Goal: Information Seeking & Learning: Learn about a topic

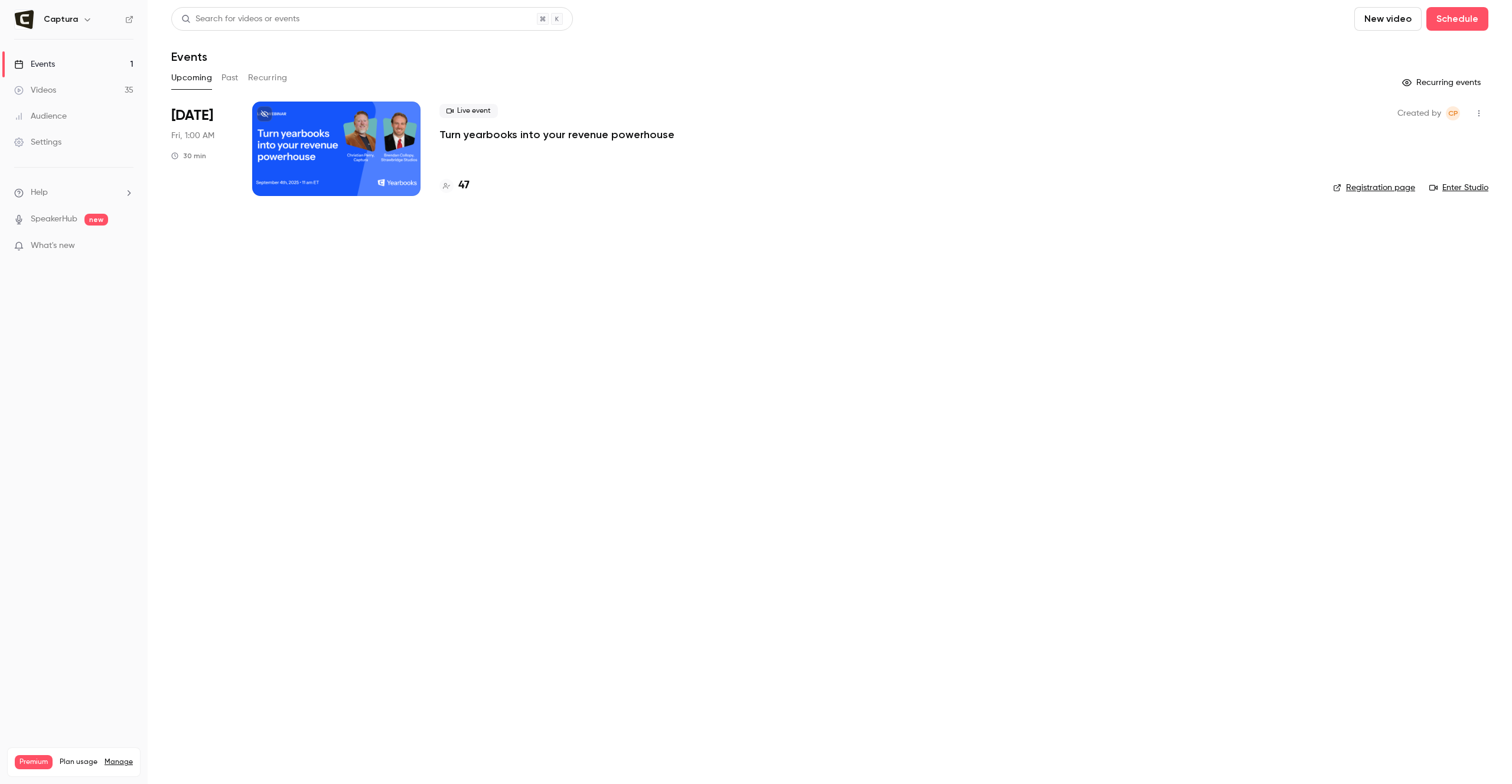
click at [1115, 89] on div "Upcoming Past Recurring" at bounding box center [829, 80] width 1317 height 24
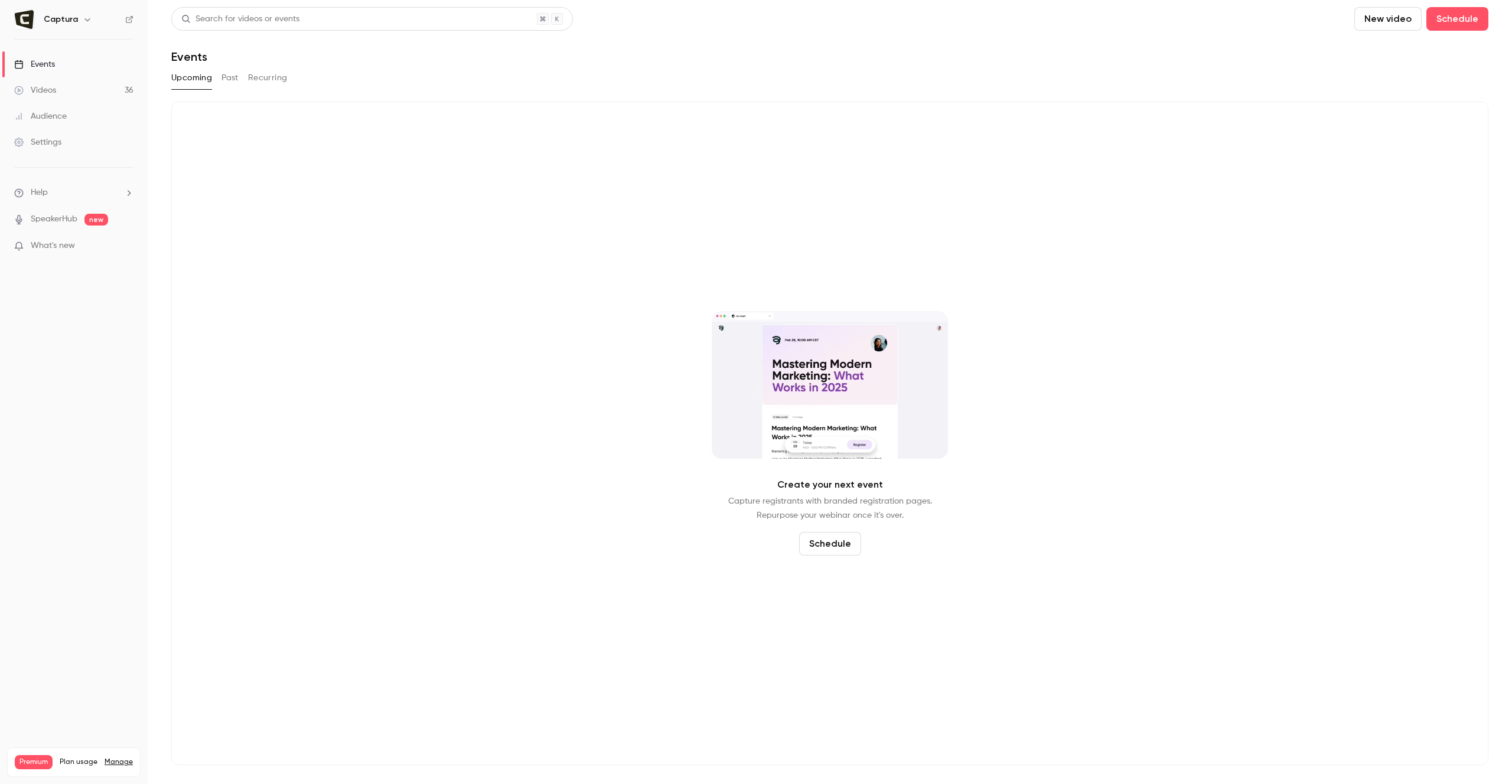
click at [227, 77] on button "Past" at bounding box center [230, 78] width 17 height 19
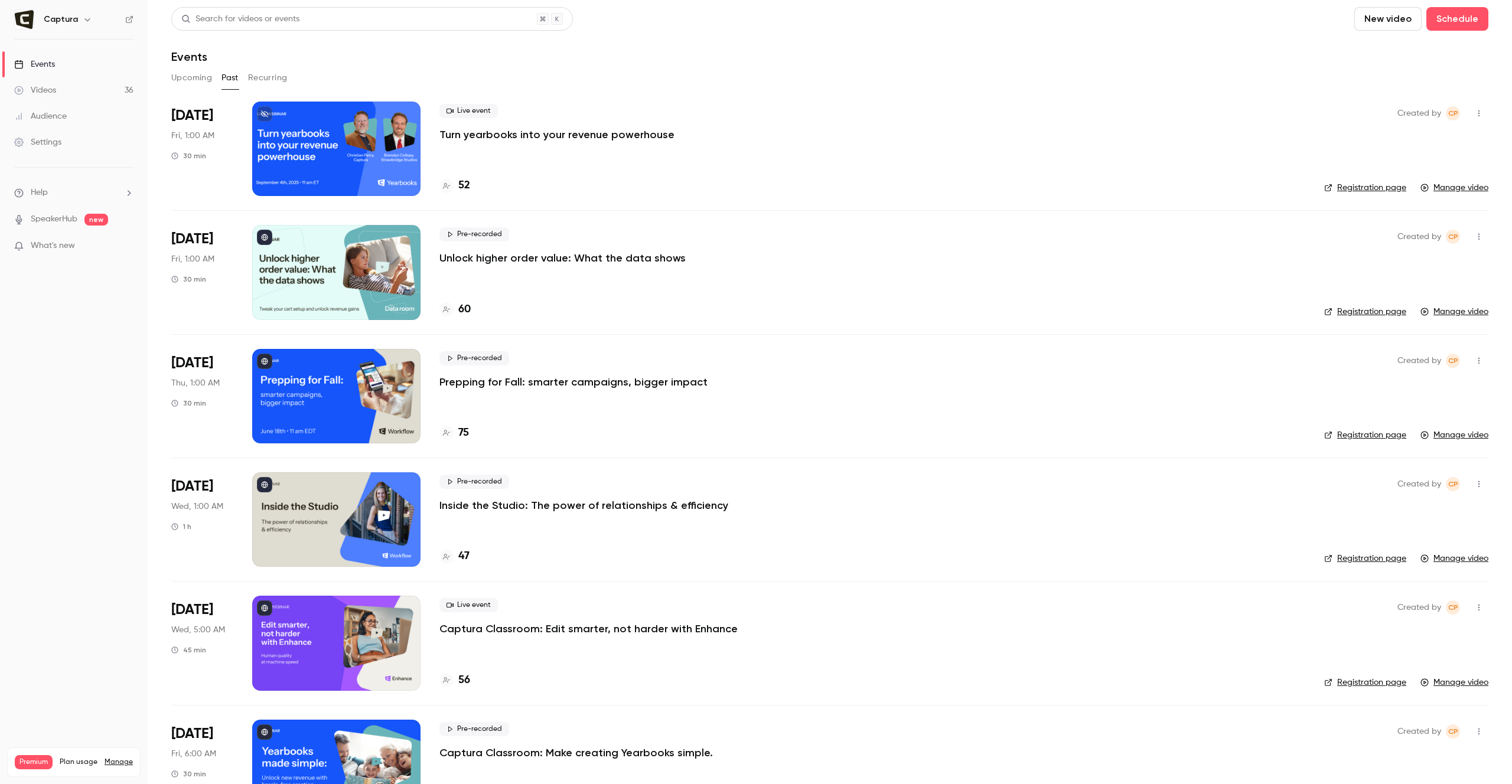
click at [614, 135] on p "Turn yearbooks into your revenue powerhouse" at bounding box center [557, 135] width 235 height 14
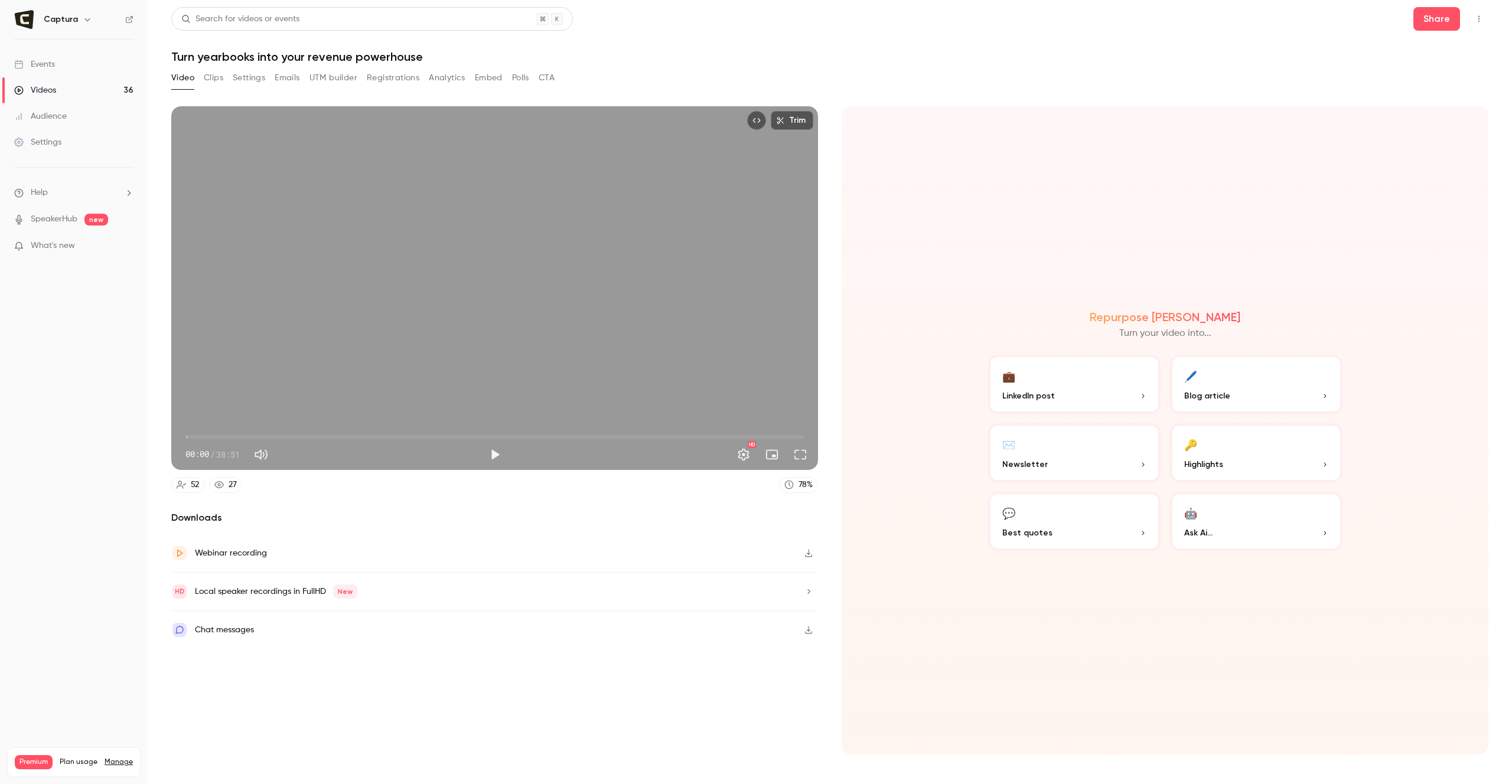
click at [447, 79] on button "Analytics" at bounding box center [446, 78] width 36 height 19
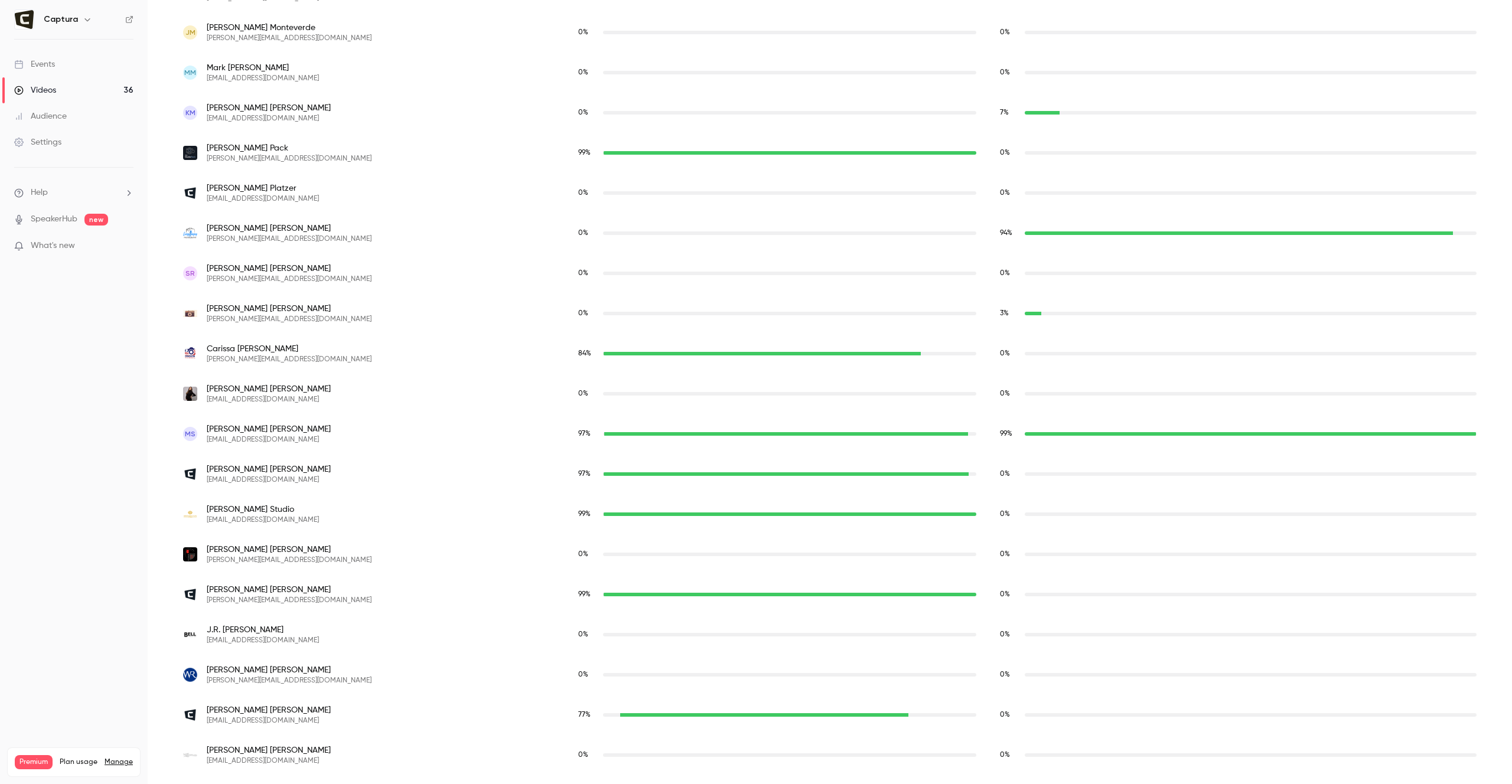
scroll to position [1800, 0]
